Goal: Information Seeking & Learning: Learn about a topic

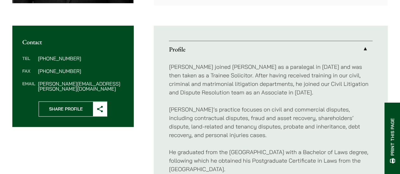
scroll to position [221, 0]
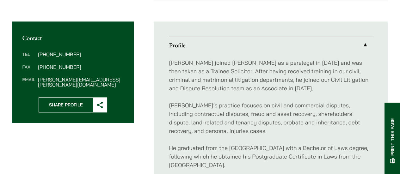
drag, startPoint x: 0, startPoint y: 0, endPoint x: 279, endPoint y: 89, distance: 293.3
click at [279, 89] on p "[PERSON_NAME] joined [PERSON_NAME] as a paralegal in [DATE] and was then taken …" at bounding box center [271, 75] width 204 height 34
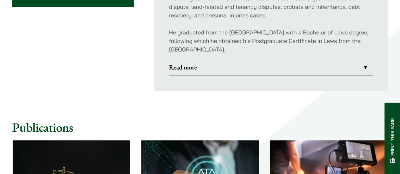
scroll to position [316, 0]
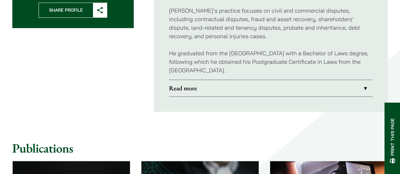
click at [281, 93] on link "Read more" at bounding box center [271, 88] width 204 height 16
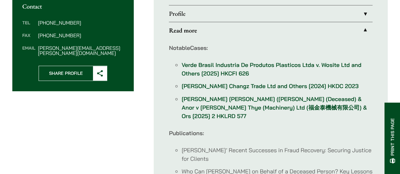
scroll to position [253, 0]
click at [285, 106] on link "[PERSON_NAME] [PERSON_NAME] ([PERSON_NAME] (Deceased) & Anor v [PERSON_NAME] Th…" at bounding box center [273, 107] width 185 height 24
